Goal: Task Accomplishment & Management: Complete application form

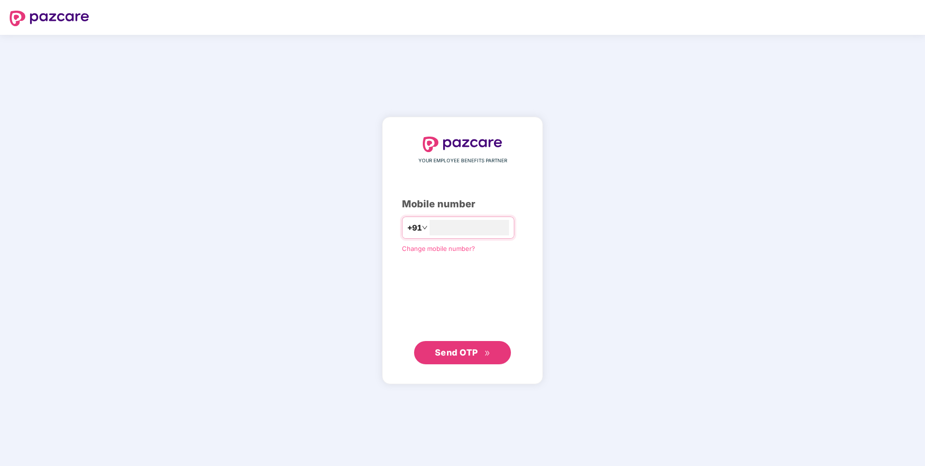
type input "**********"
click at [434, 351] on button "Send OTP" at bounding box center [462, 352] width 97 height 23
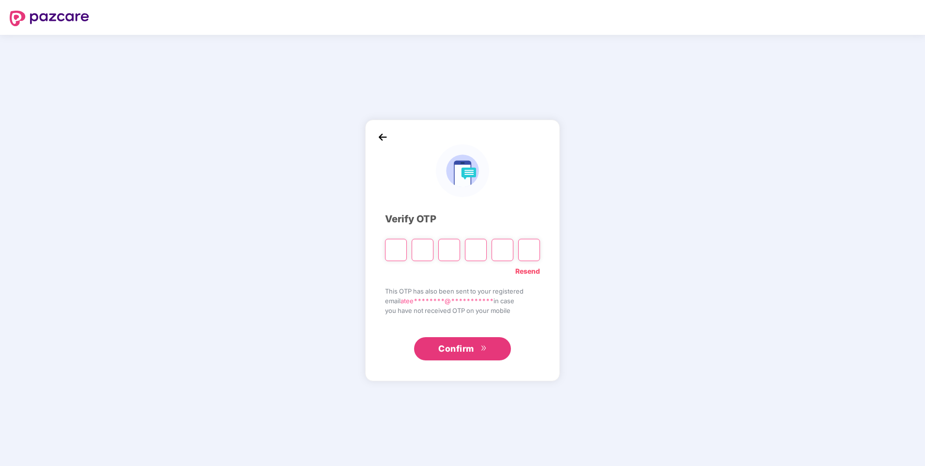
type input "*"
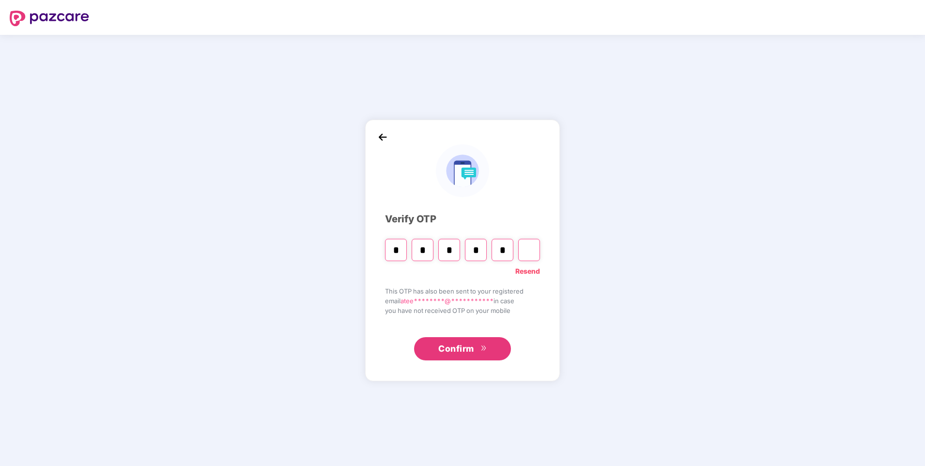
type input "*"
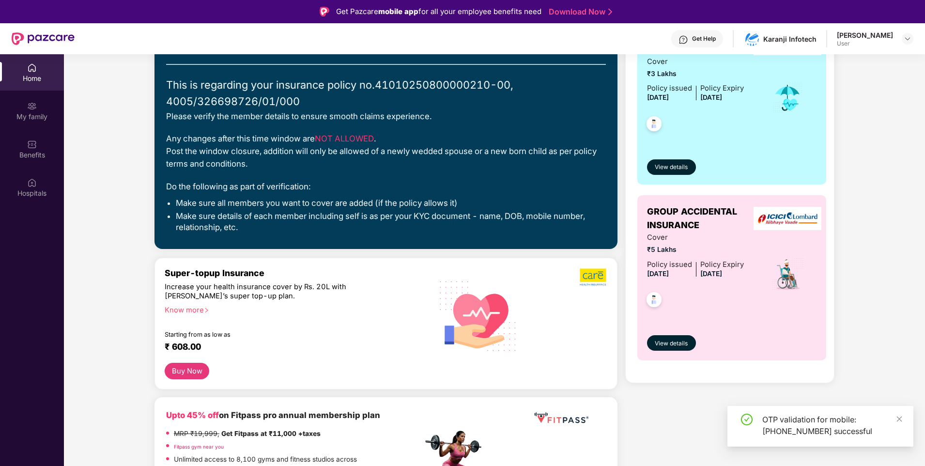
scroll to position [48, 0]
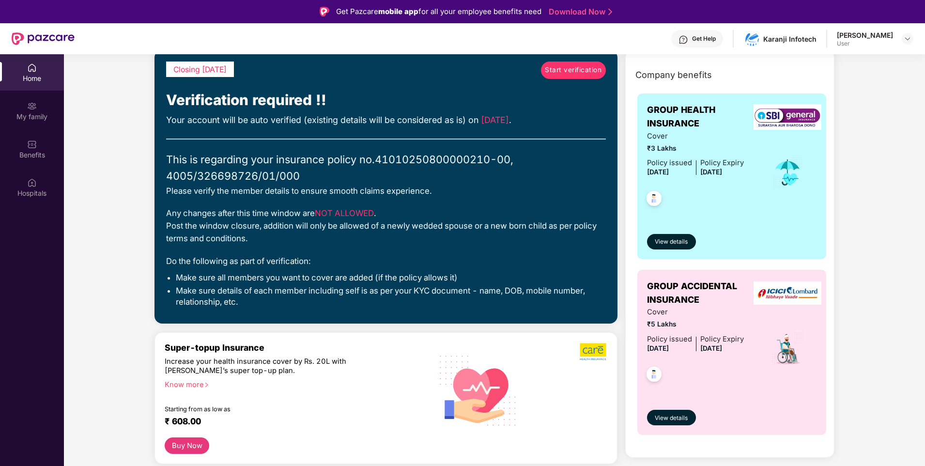
click at [565, 71] on span "Start verification" at bounding box center [573, 70] width 57 height 11
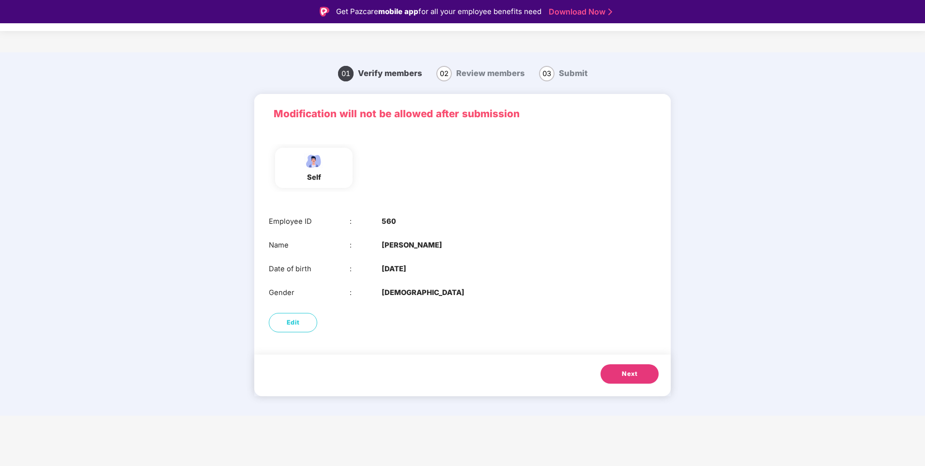
click at [642, 373] on button "Next" at bounding box center [630, 373] width 58 height 19
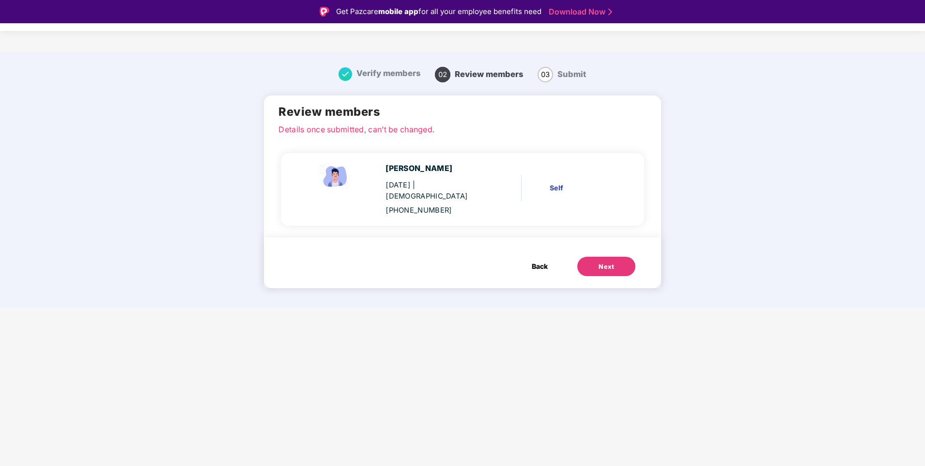
scroll to position [23, 0]
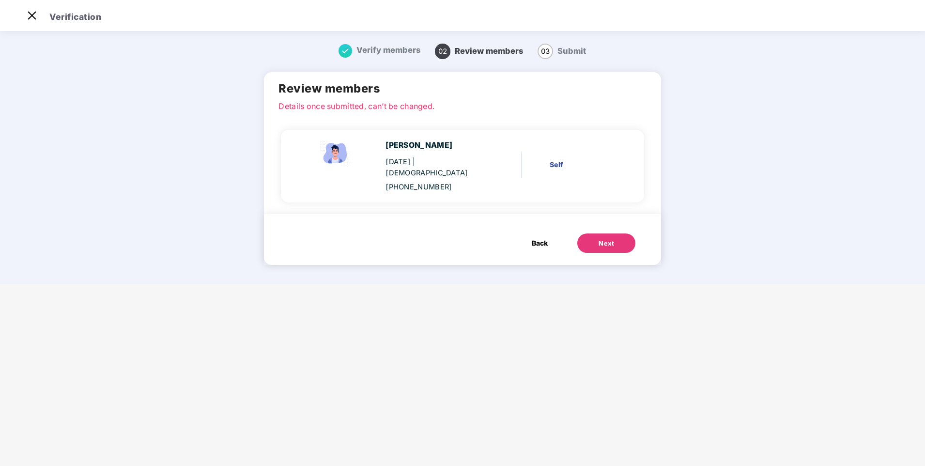
click at [599, 239] on div "Next" at bounding box center [607, 244] width 16 height 10
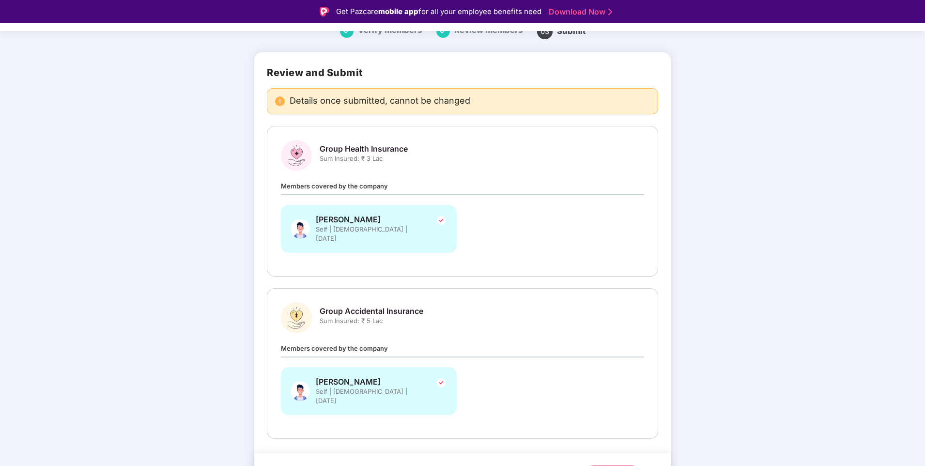
scroll to position [52, 0]
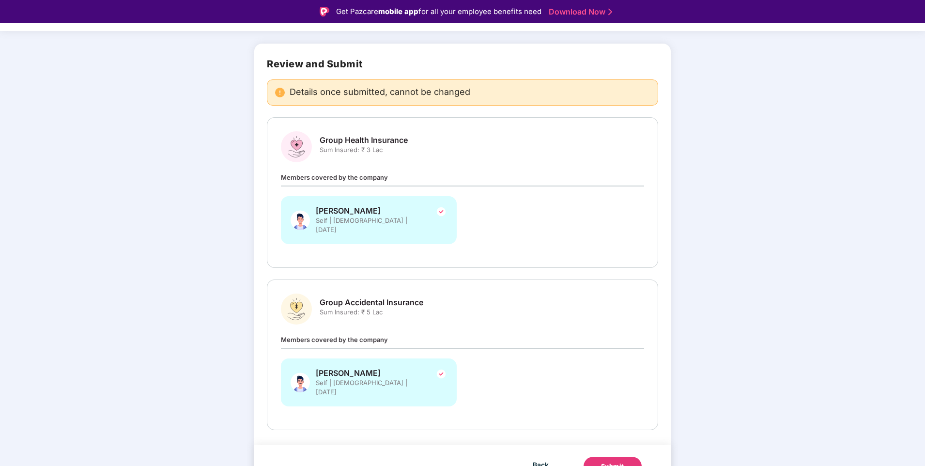
click at [629, 457] on button "Submit" at bounding box center [613, 466] width 58 height 19
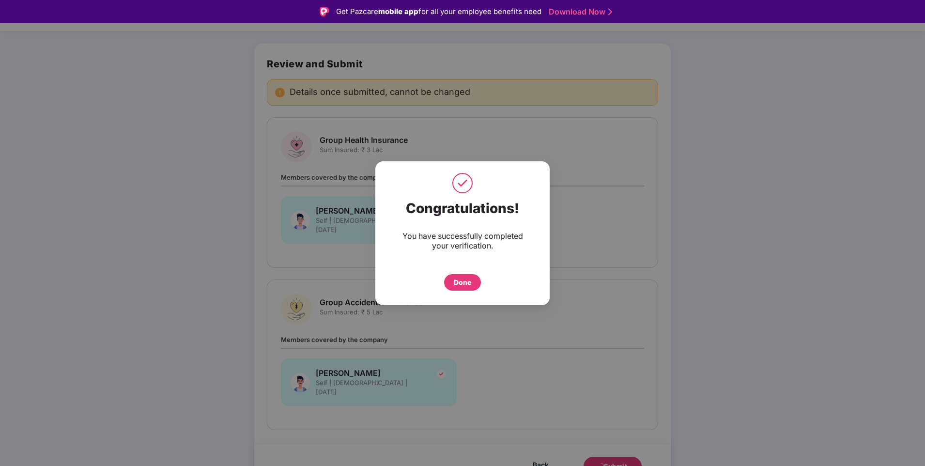
click at [477, 276] on div "Done" at bounding box center [462, 282] width 37 height 16
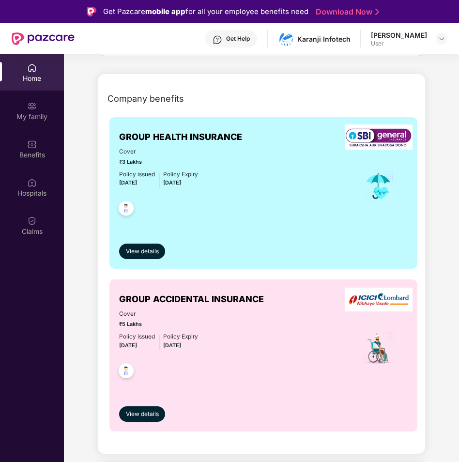
scroll to position [97, 0]
